Goal: Browse casually: Explore the website without a specific task or goal

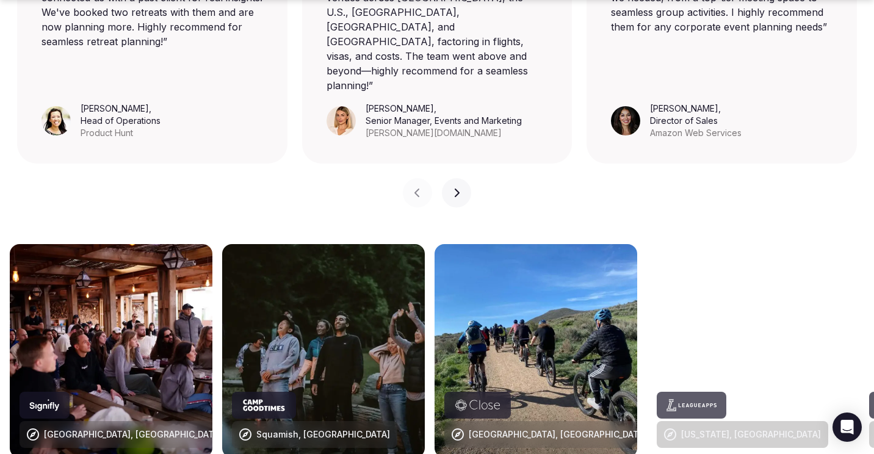
scroll to position [1312, 0]
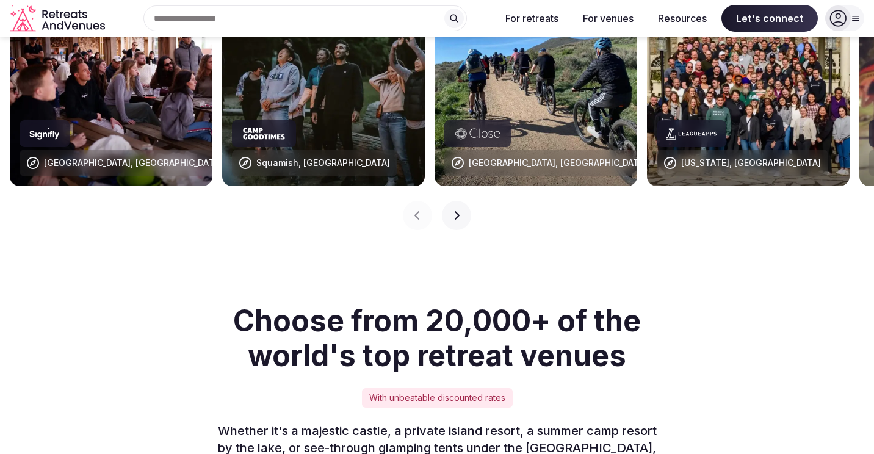
scroll to position [1254, 0]
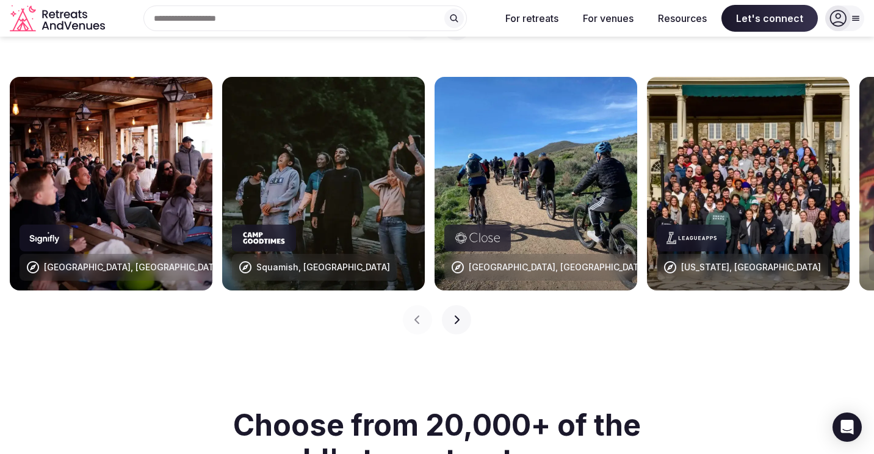
click at [282, 133] on img at bounding box center [323, 184] width 203 height 214
click at [308, 167] on img at bounding box center [323, 184] width 203 height 214
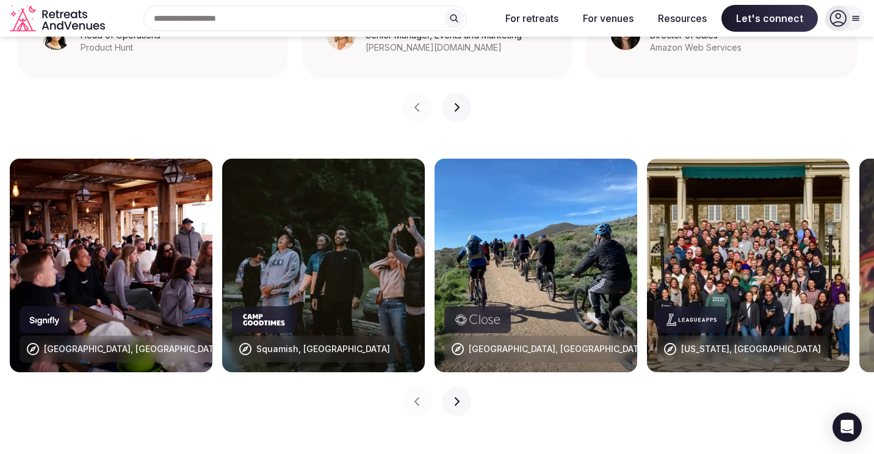
scroll to position [1173, 0]
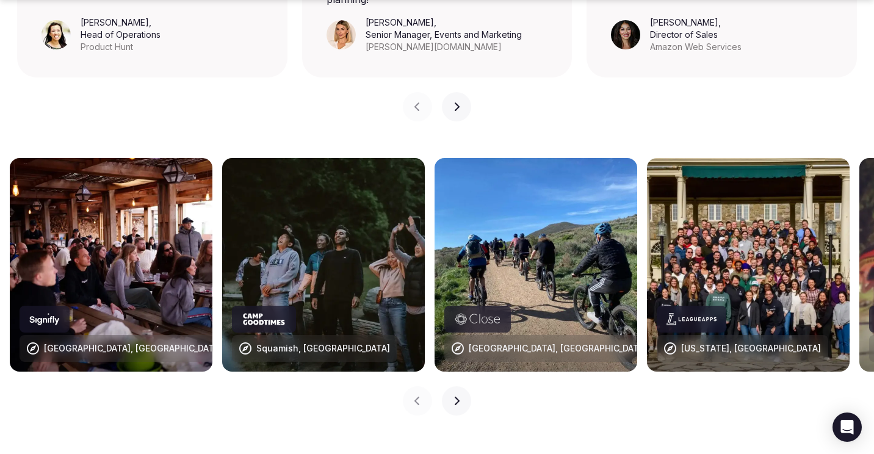
click at [261, 306] on div at bounding box center [264, 319] width 64 height 27
click at [262, 342] on div "Squamish, [GEOGRAPHIC_DATA]" at bounding box center [323, 348] width 134 height 12
click at [450, 92] on button "Next slide" at bounding box center [456, 106] width 29 height 29
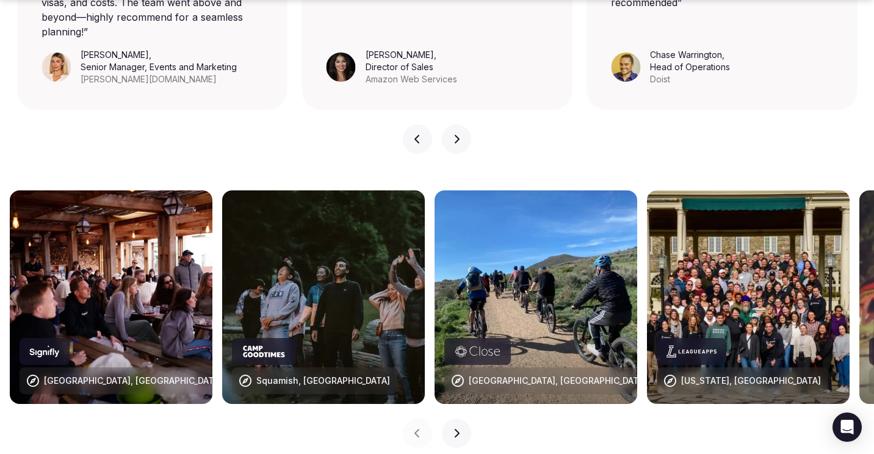
scroll to position [1166, 0]
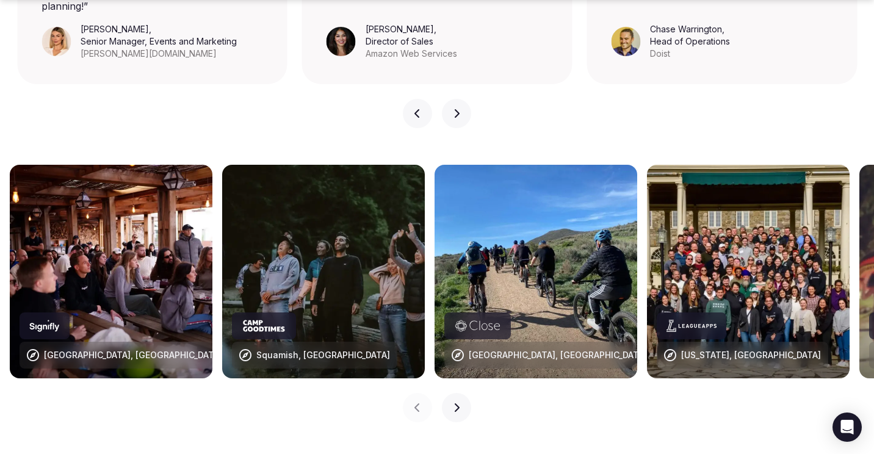
click at [454, 403] on icon "button" at bounding box center [456, 408] width 10 height 10
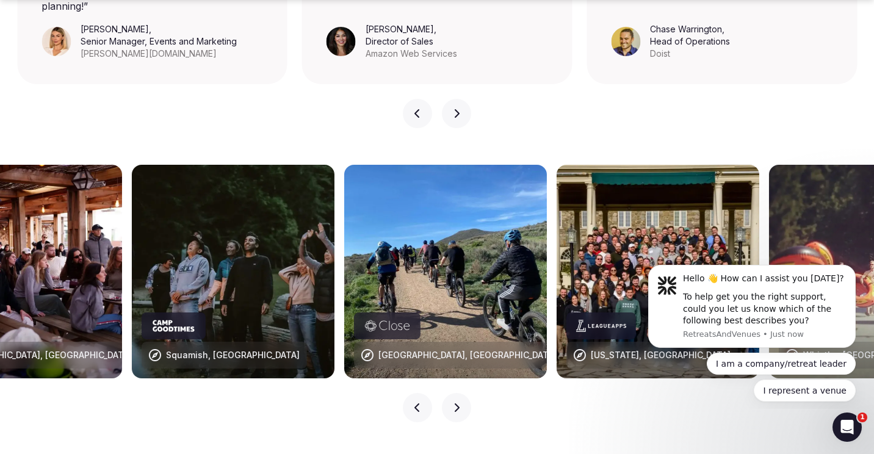
scroll to position [0, 0]
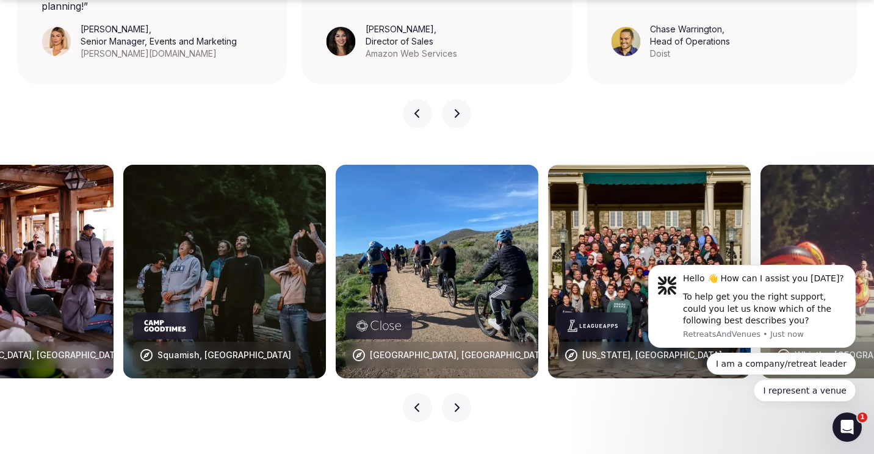
click at [454, 403] on icon "button" at bounding box center [456, 408] width 10 height 10
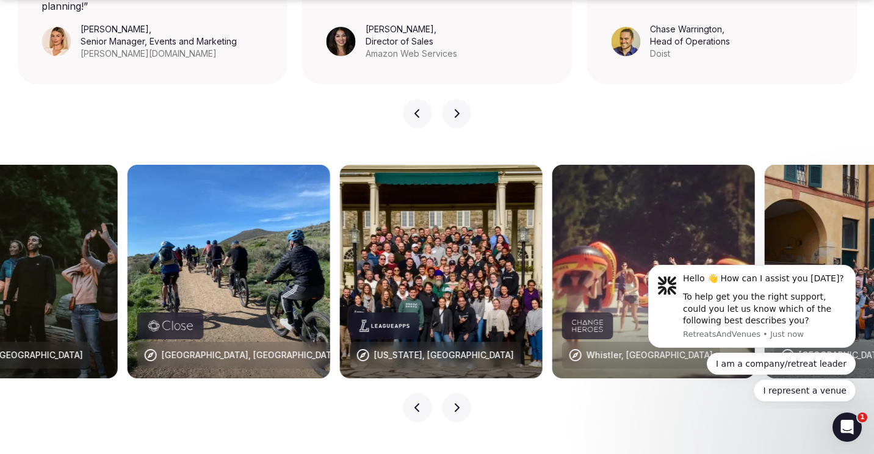
click at [454, 403] on icon "button" at bounding box center [456, 408] width 10 height 10
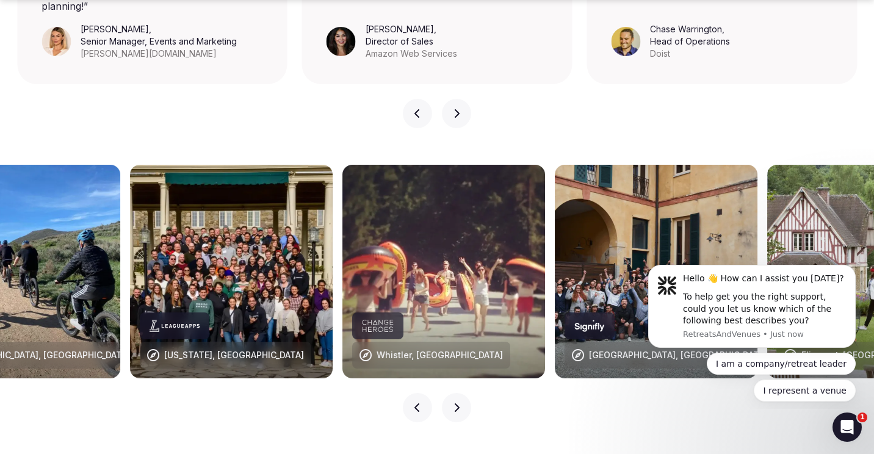
click at [454, 403] on icon "button" at bounding box center [456, 408] width 10 height 10
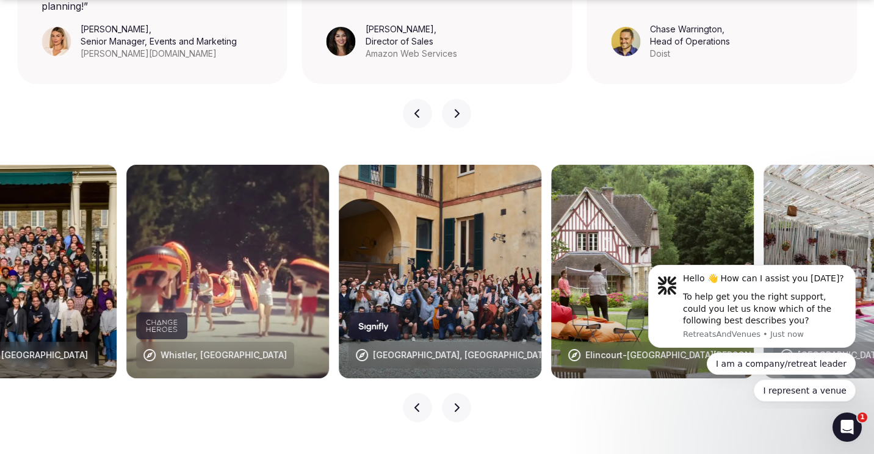
click at [454, 403] on icon "button" at bounding box center [456, 408] width 10 height 10
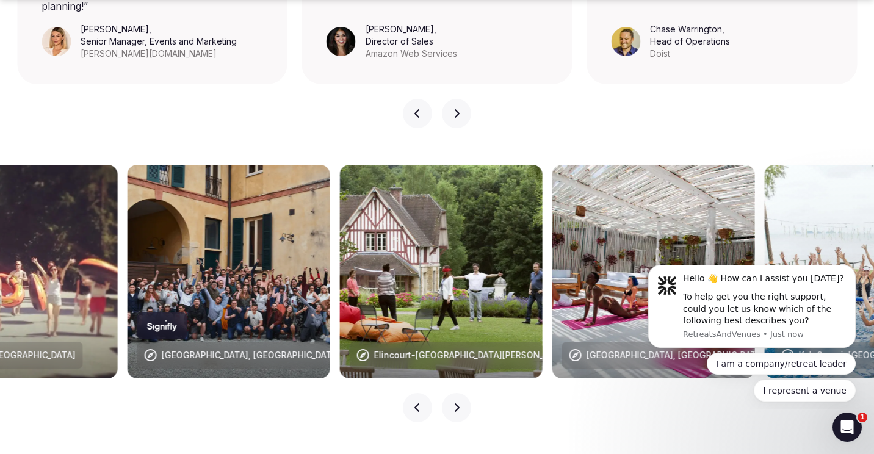
click at [454, 403] on icon "button" at bounding box center [456, 408] width 10 height 10
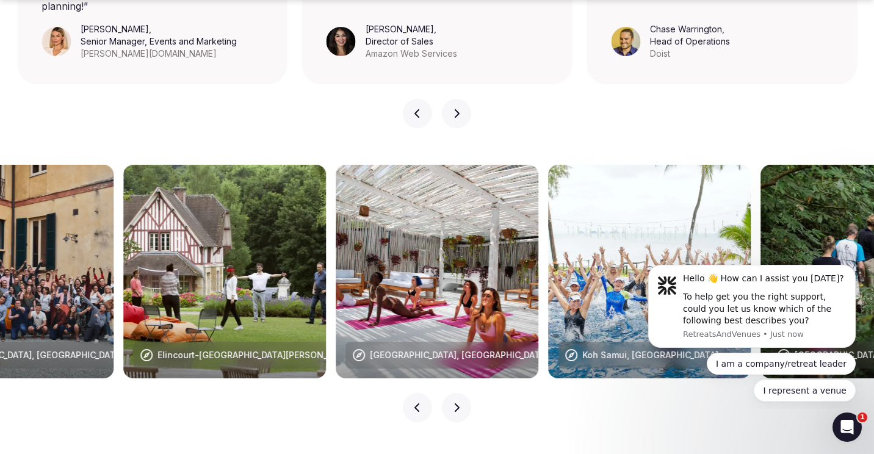
click at [454, 403] on icon "button" at bounding box center [456, 408] width 10 height 10
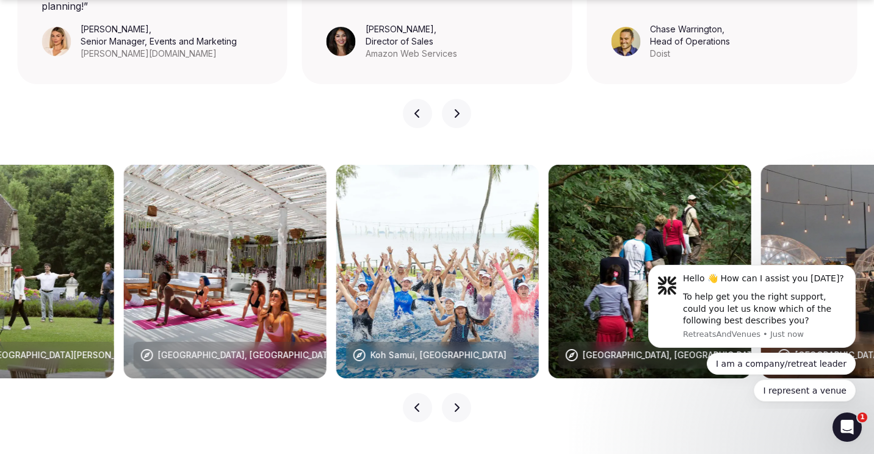
click at [454, 403] on icon "button" at bounding box center [456, 408] width 10 height 10
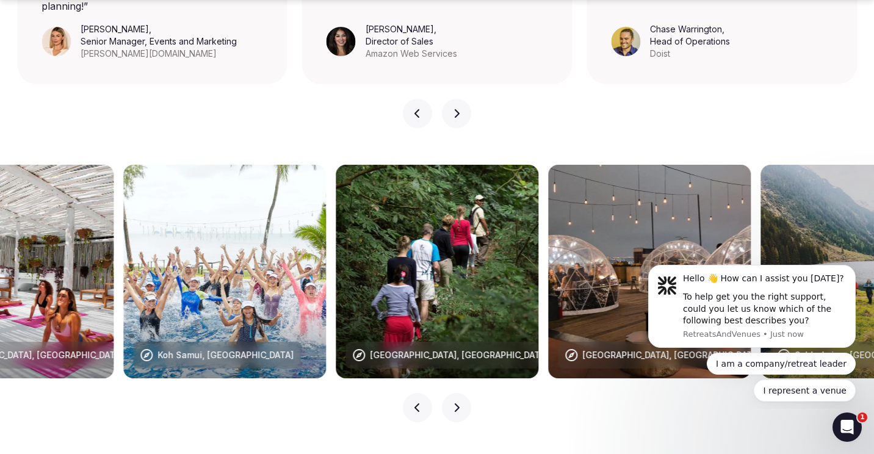
click at [454, 403] on icon "button" at bounding box center [456, 408] width 10 height 10
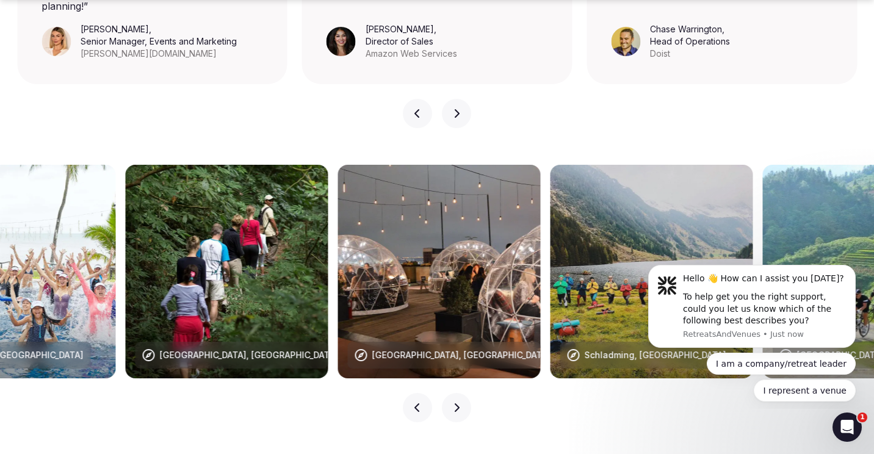
click at [454, 403] on icon "button" at bounding box center [456, 408] width 10 height 10
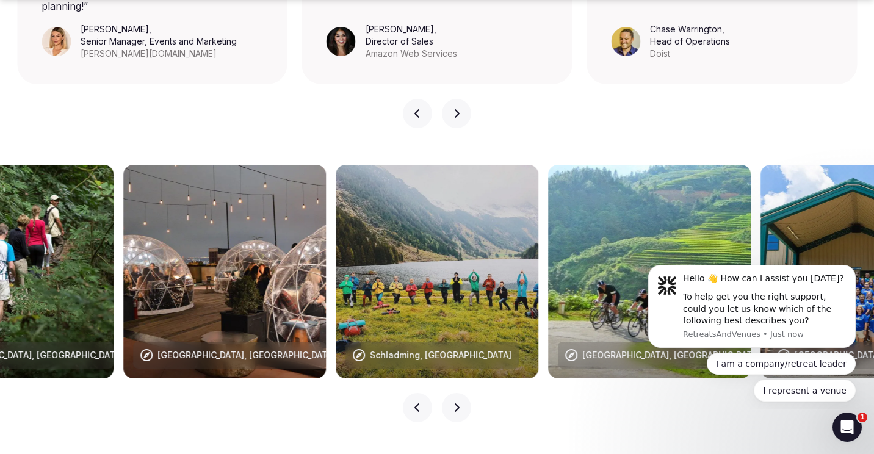
click at [454, 403] on icon "button" at bounding box center [456, 408] width 10 height 10
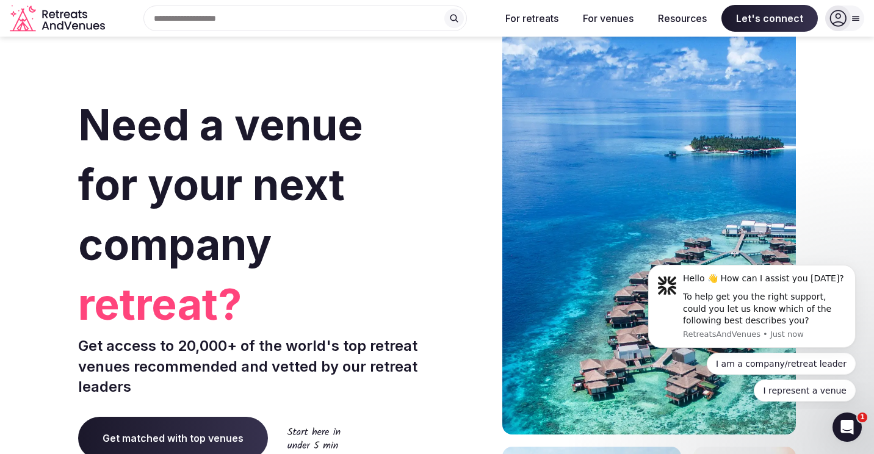
click at [855, 23] on div at bounding box center [844, 18] width 39 height 26
